Goal: Task Accomplishment & Management: Manage account settings

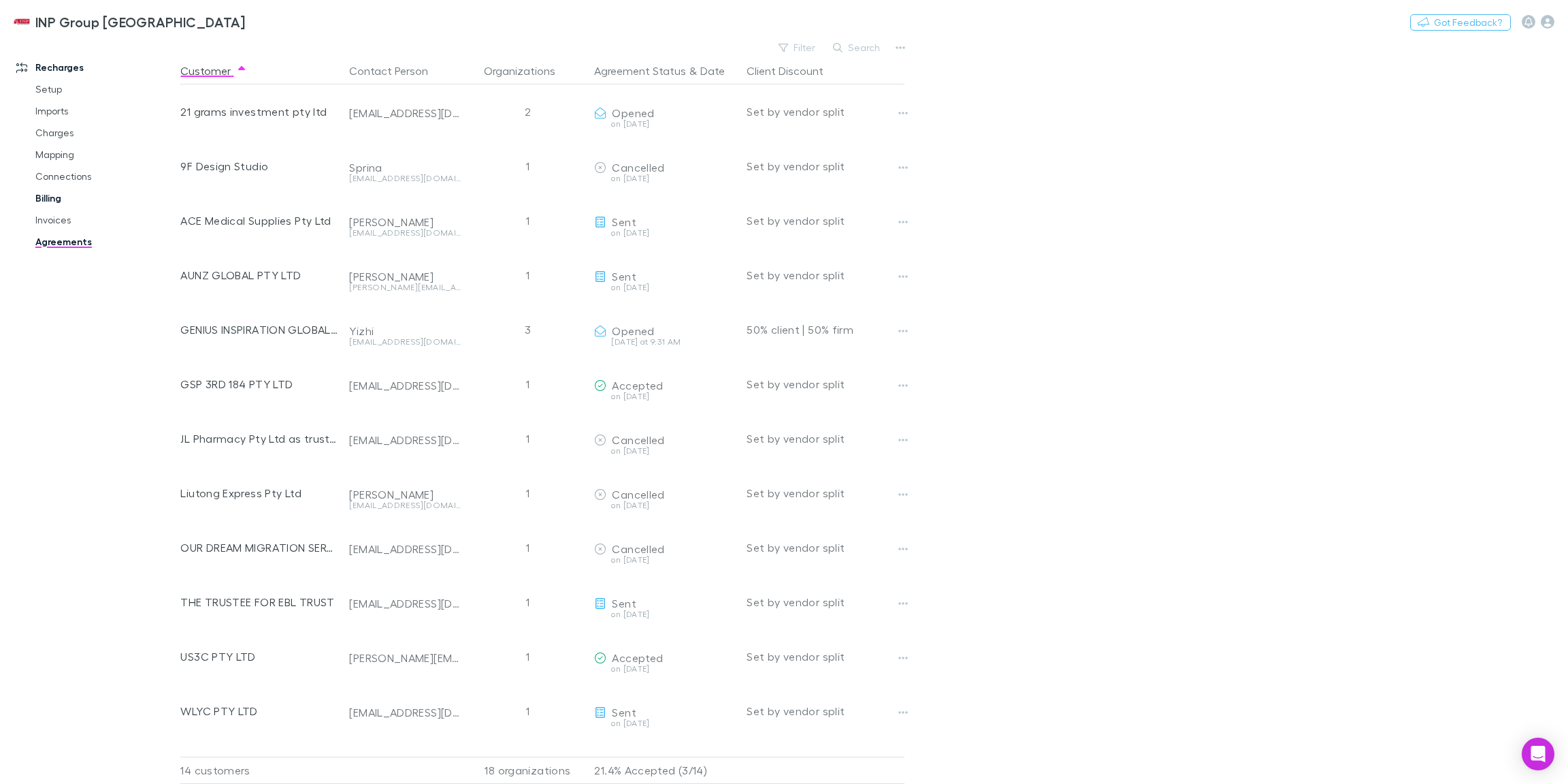
click at [57, 199] on link "Billing" at bounding box center [100, 198] width 156 height 22
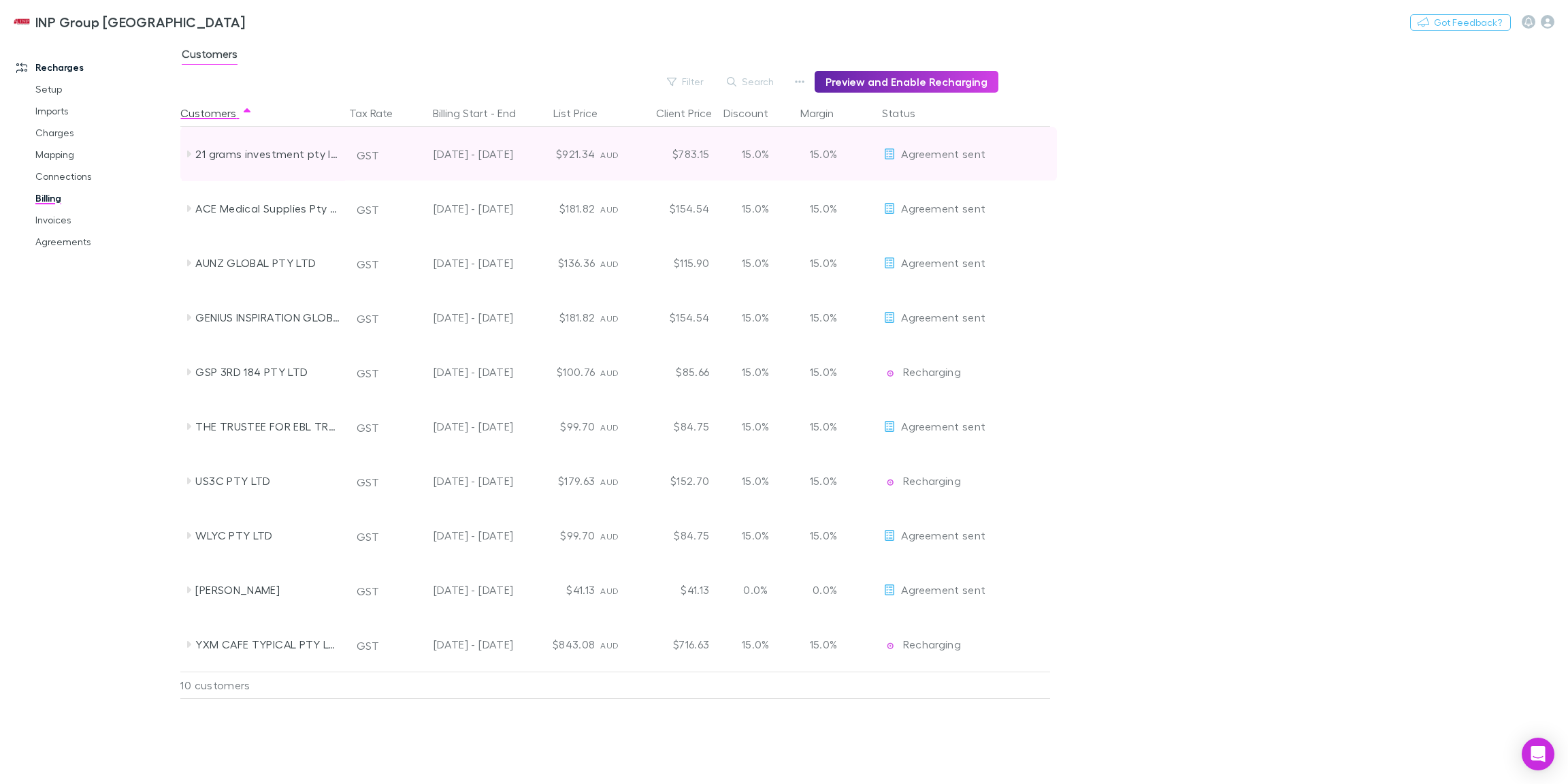
click at [191, 152] on icon at bounding box center [188, 154] width 11 height 11
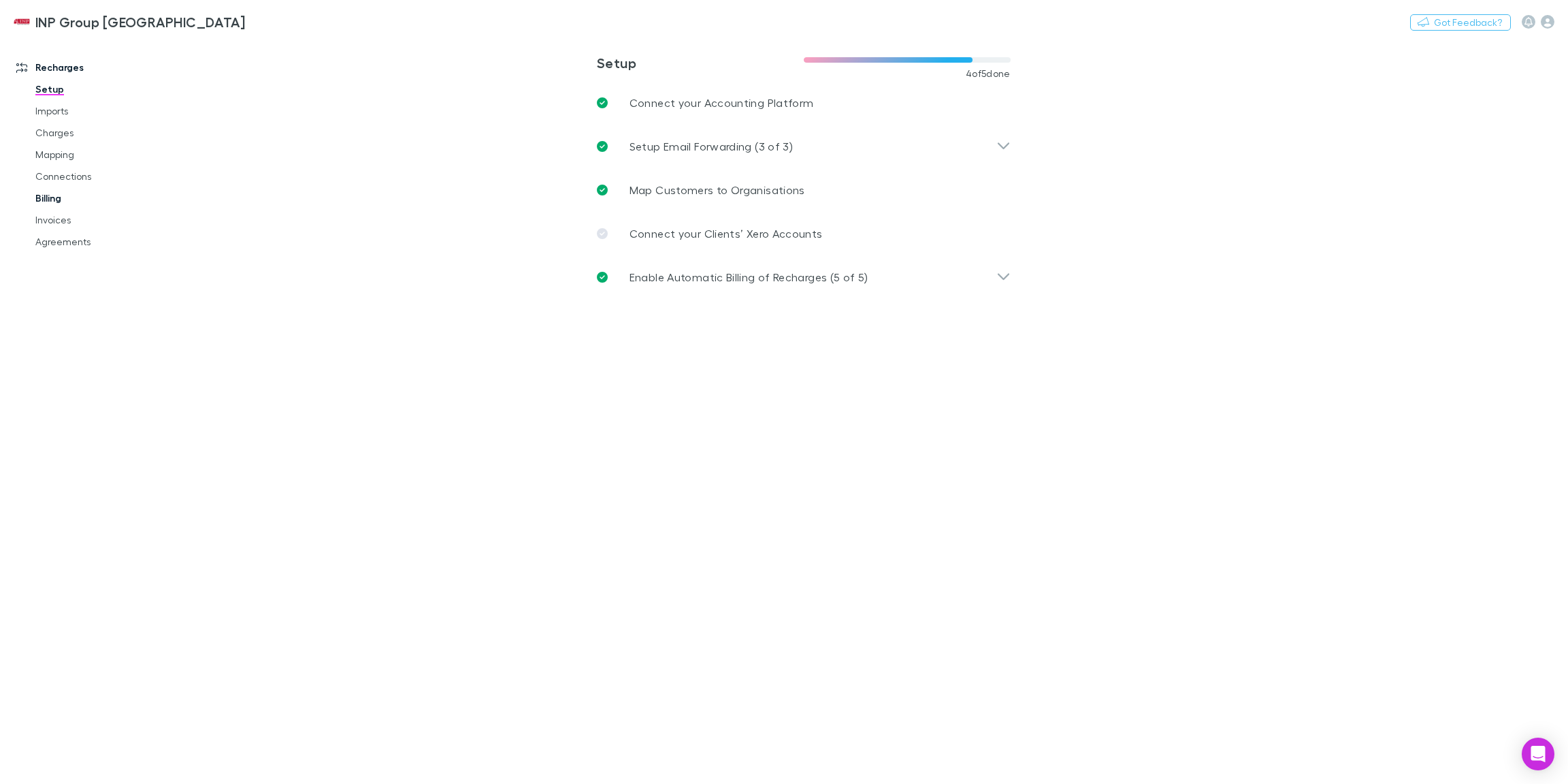
click at [57, 195] on link "Billing" at bounding box center [100, 198] width 156 height 22
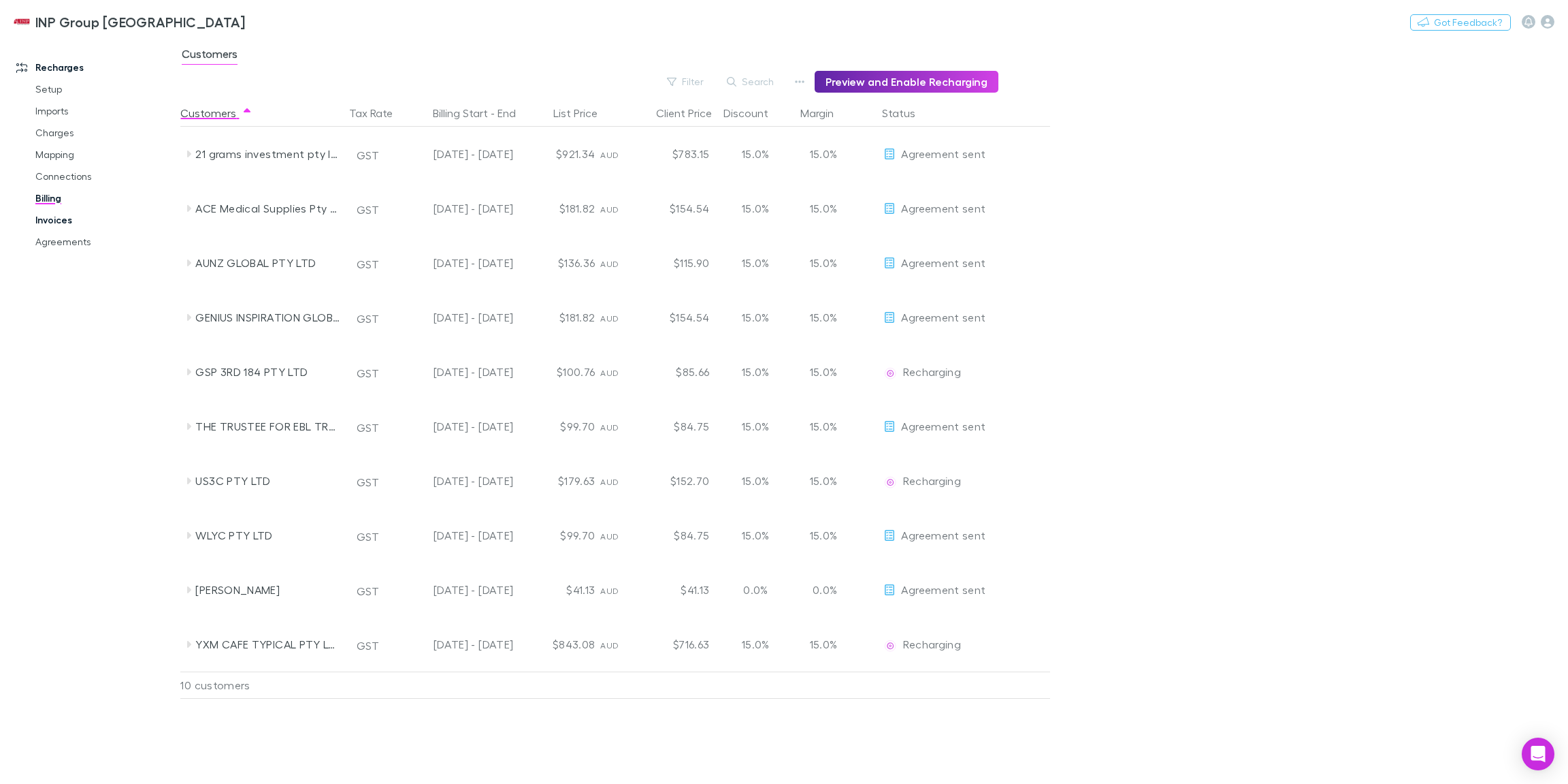
click at [69, 223] on link "Invoices" at bounding box center [100, 219] width 156 height 22
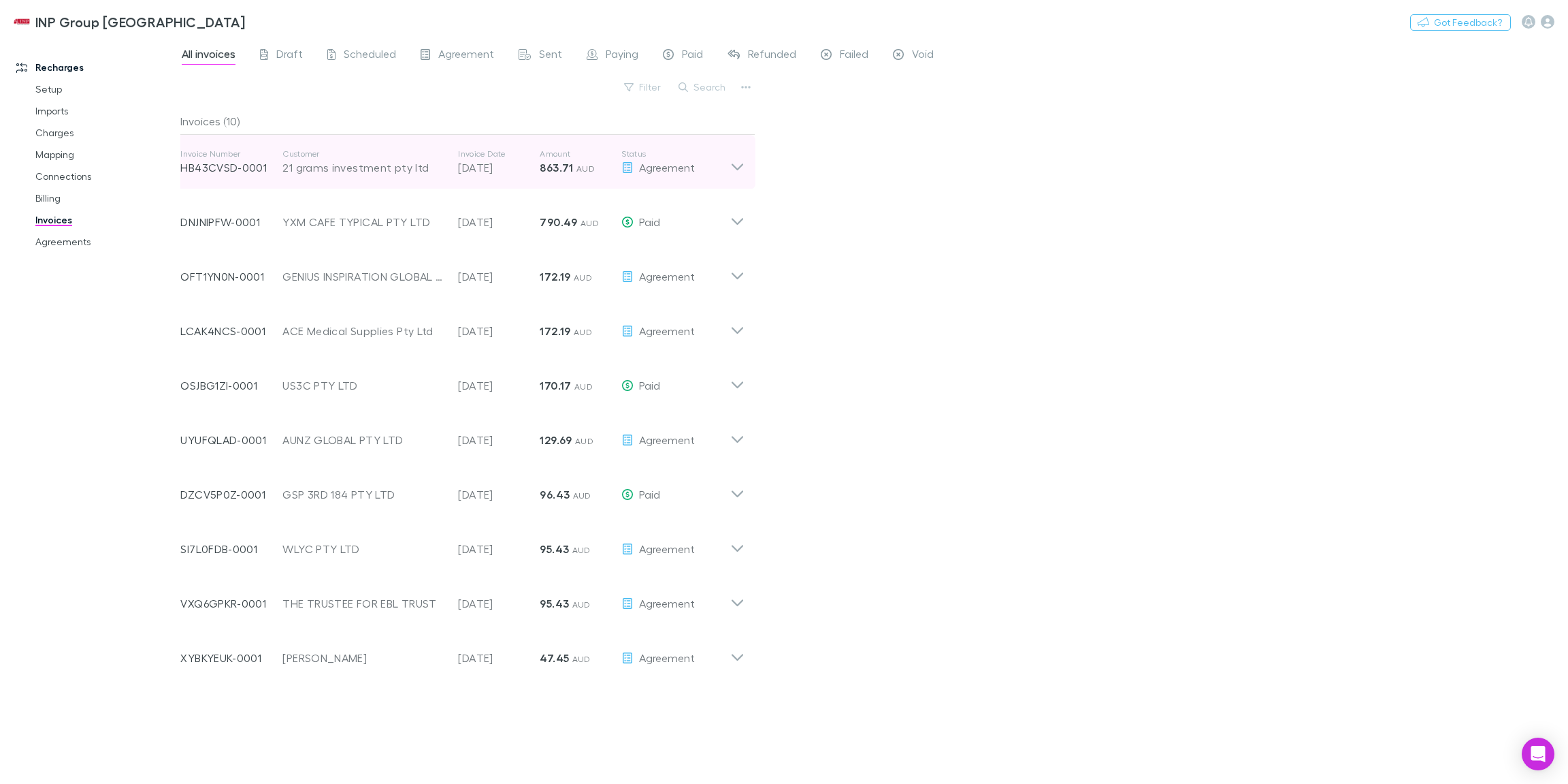
click at [748, 162] on div "Invoice Number HB43CVSD-0001 Customer 21 grams investment pty ltd Invoice Date …" at bounding box center [463, 162] width 586 height 55
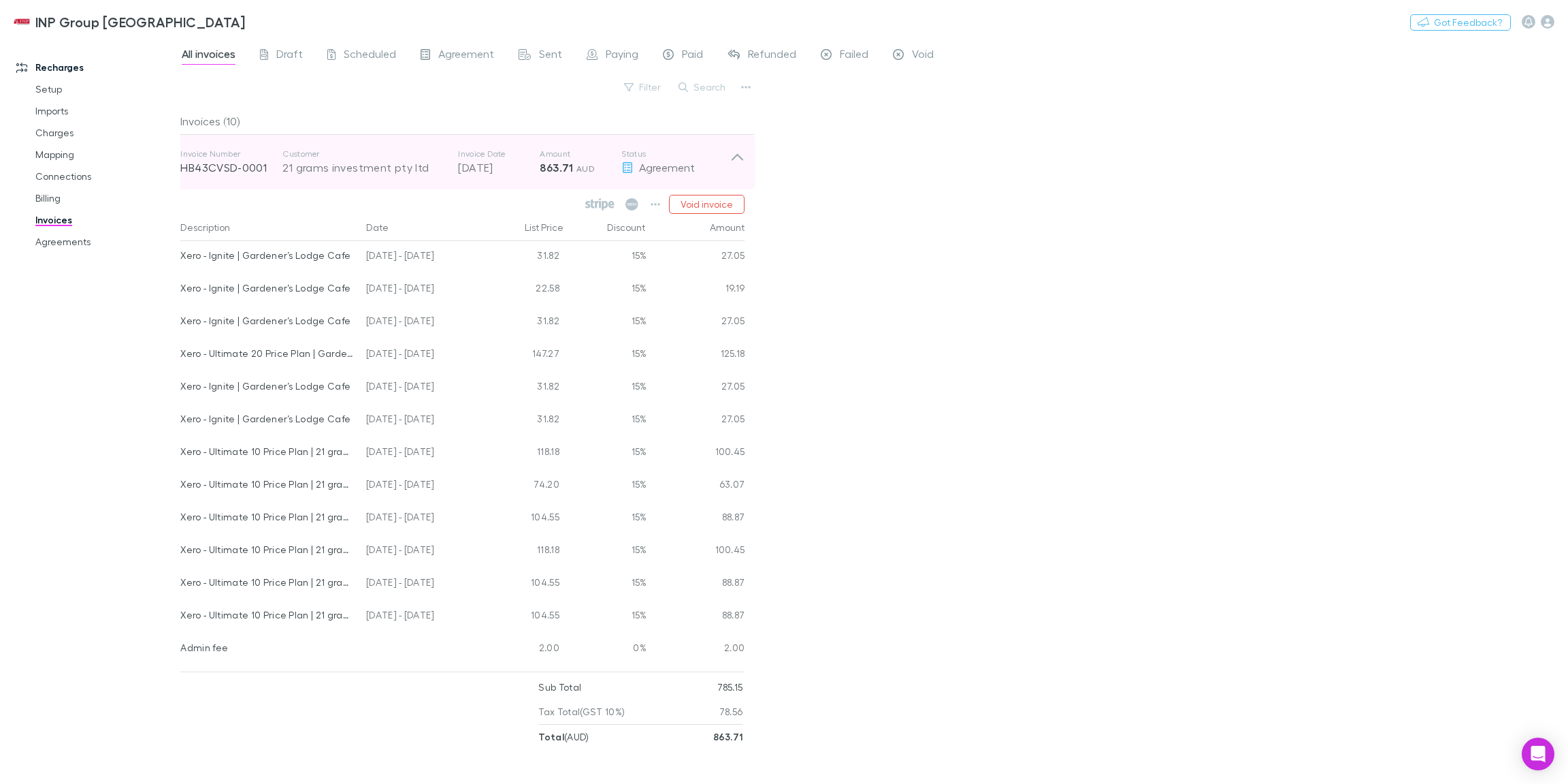
click at [739, 160] on icon at bounding box center [738, 162] width 14 height 27
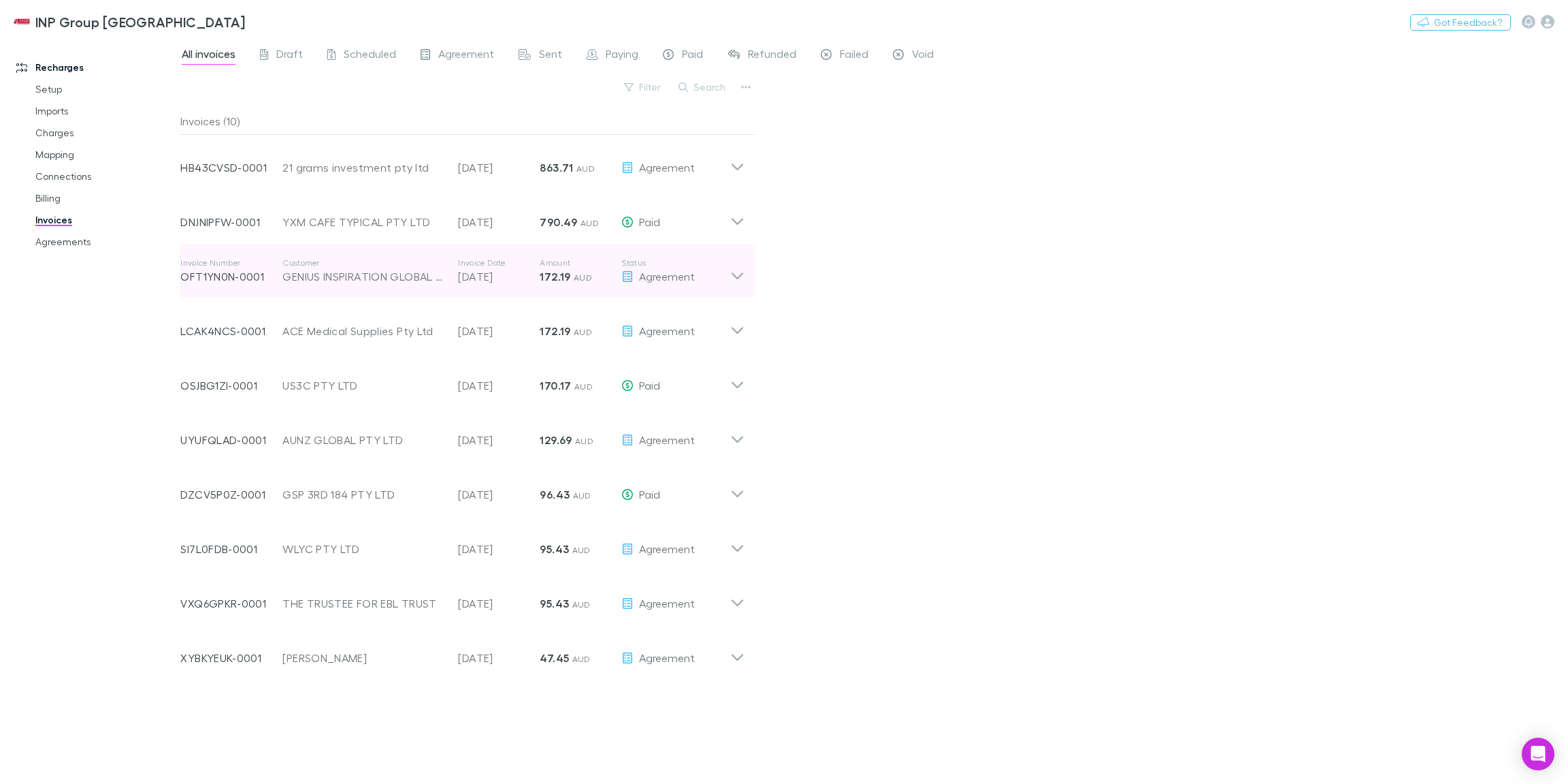
click at [742, 275] on icon at bounding box center [737, 276] width 11 height 7
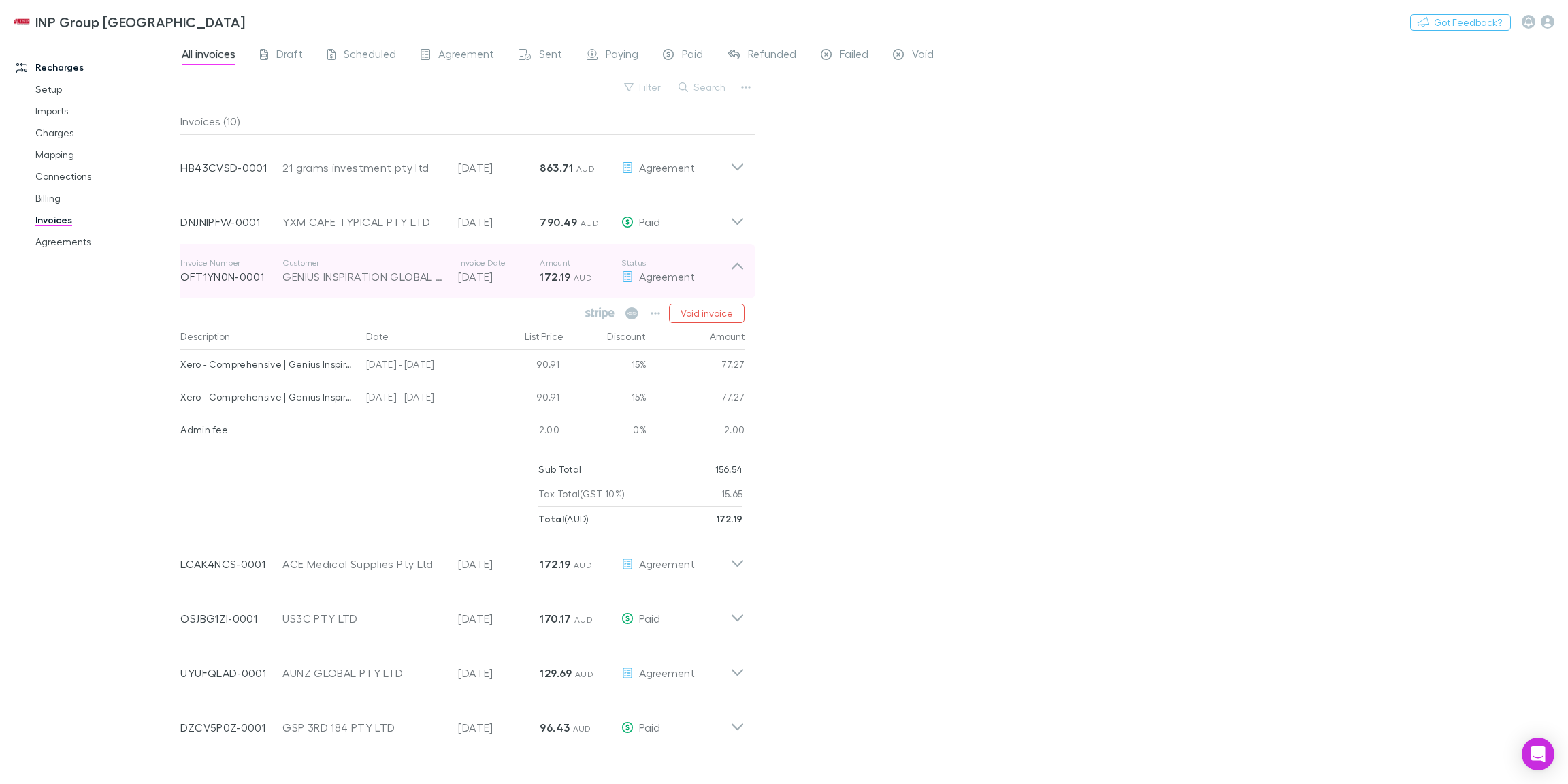
click at [742, 275] on icon at bounding box center [738, 271] width 14 height 27
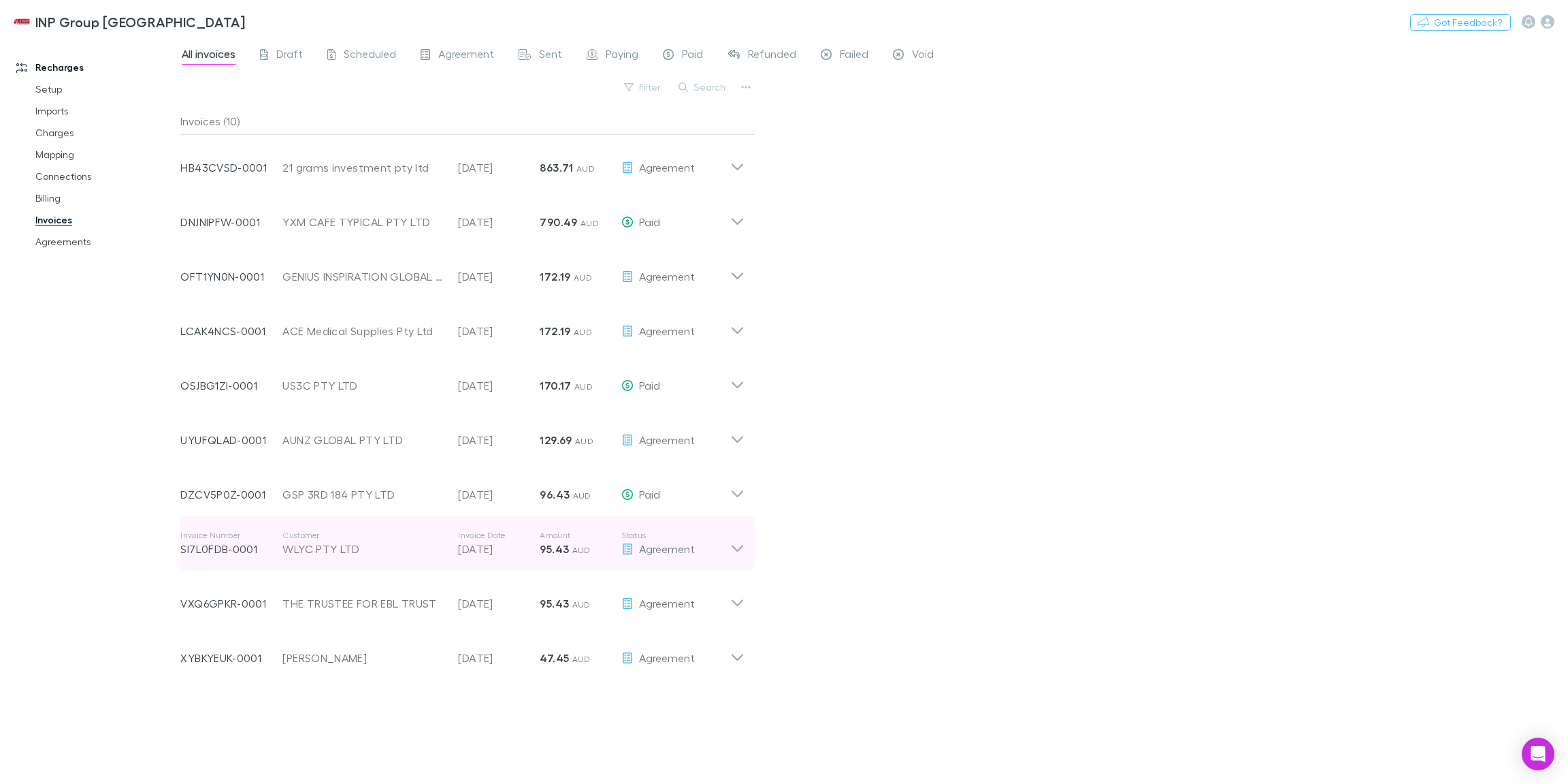
click at [733, 550] on icon at bounding box center [738, 543] width 14 height 27
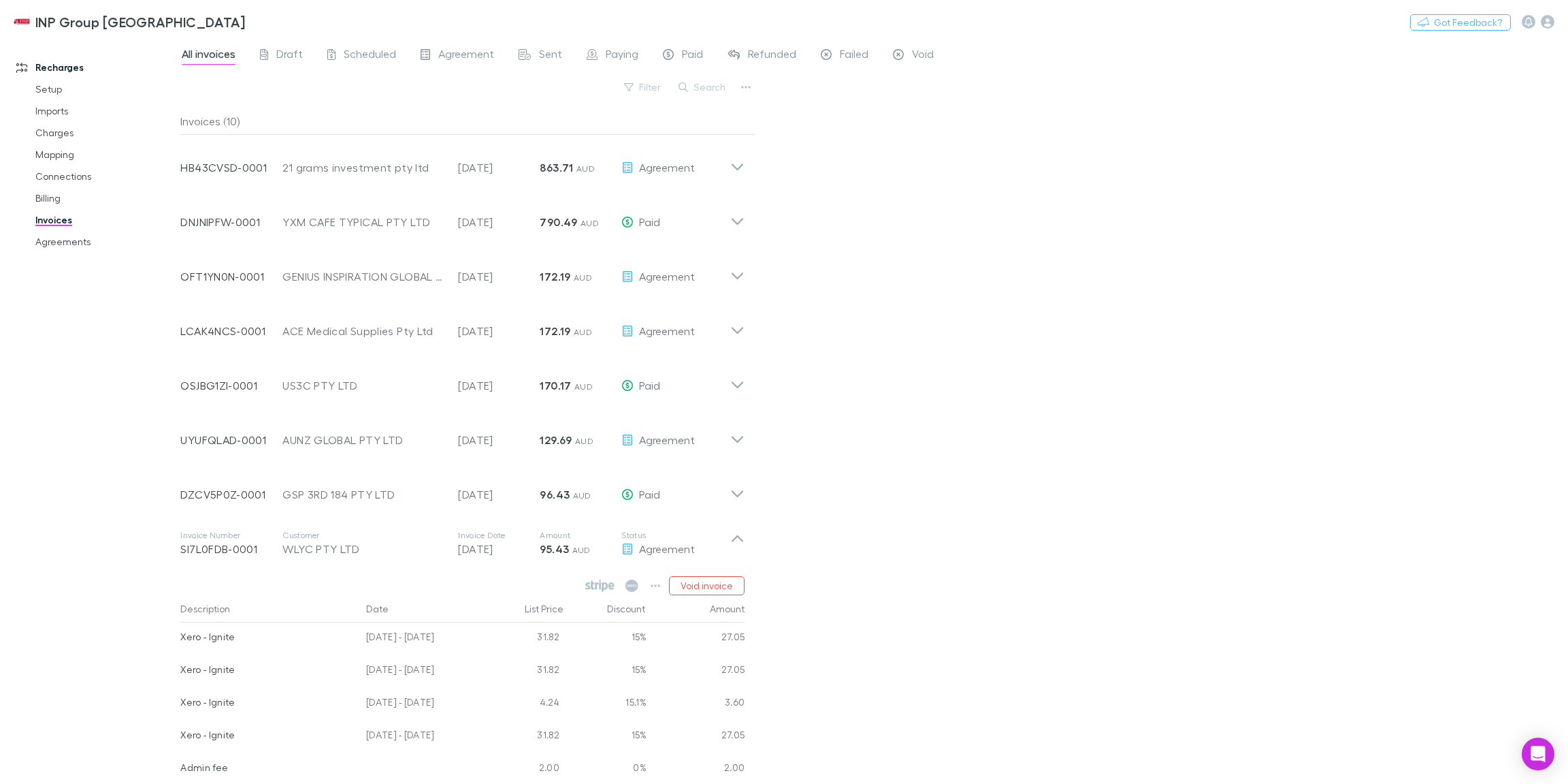
scroll to position [206, 0]
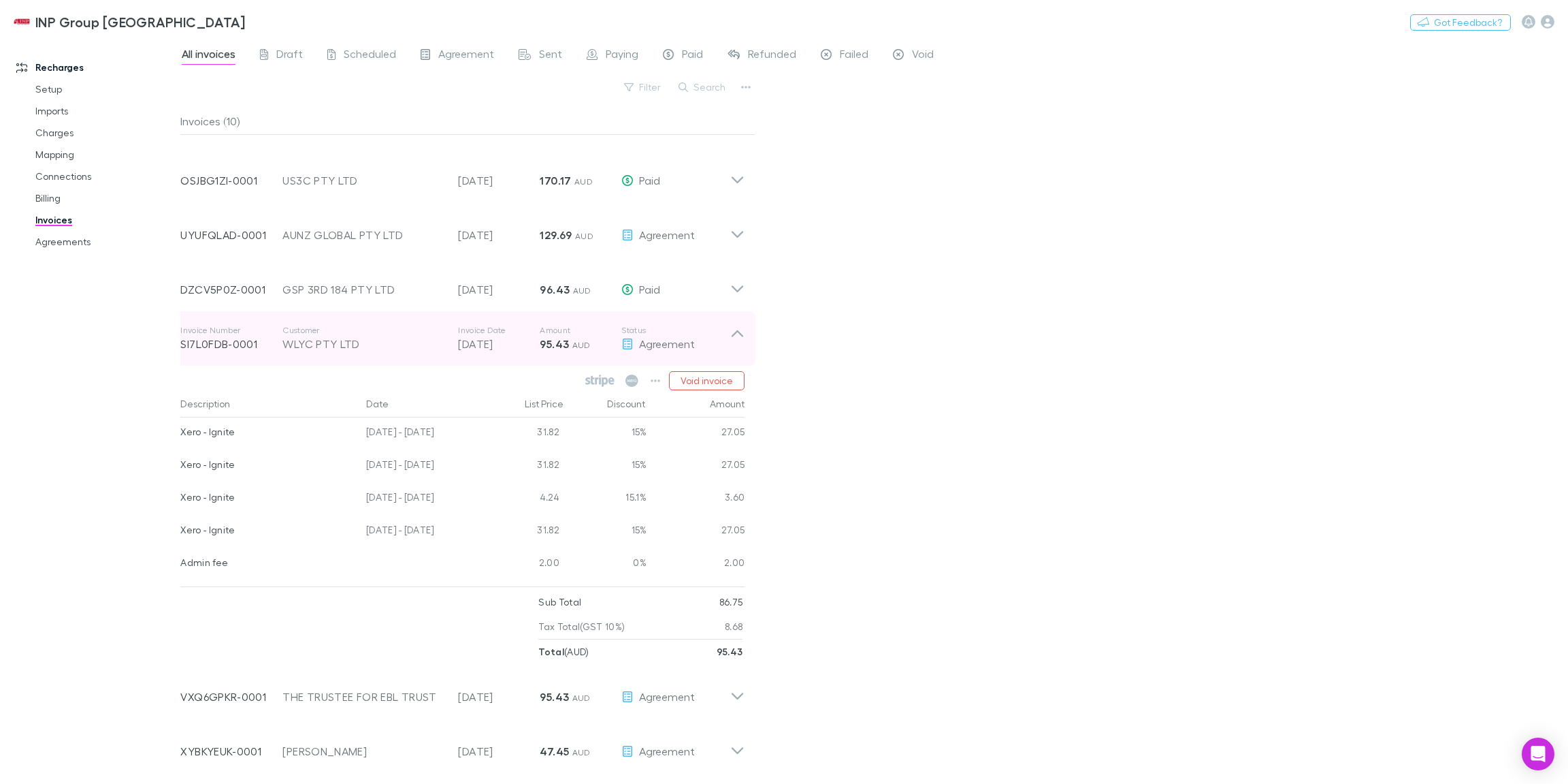
click at [733, 328] on icon at bounding box center [738, 338] width 14 height 27
